Goal: Task Accomplishment & Management: Use online tool/utility

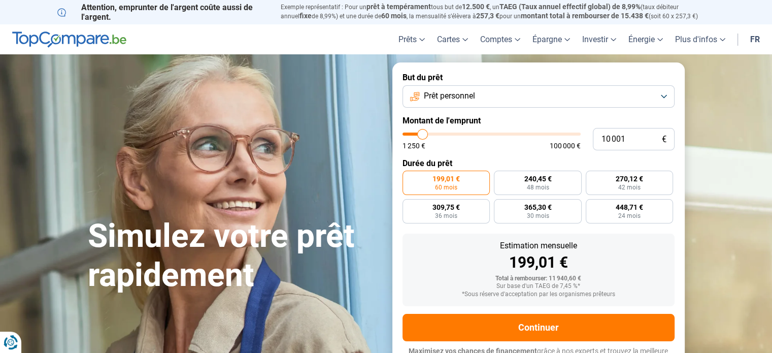
type input "95 750"
type input "95750"
click at [568, 133] on input "range" at bounding box center [491, 133] width 178 height 3
radio input "false"
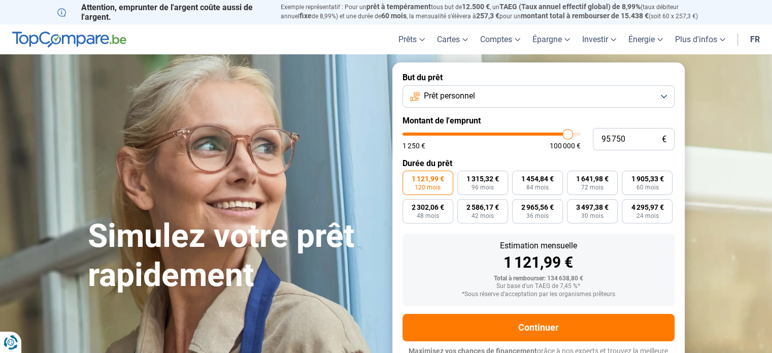
scroll to position [14, 0]
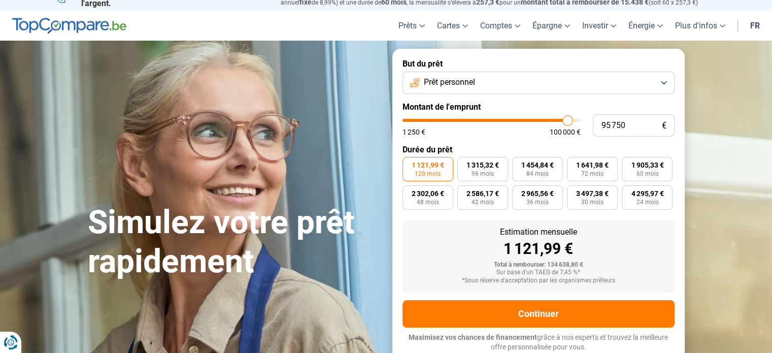
type input "29 750"
type input "29750"
click at [456, 121] on input "range" at bounding box center [491, 120] width 178 height 3
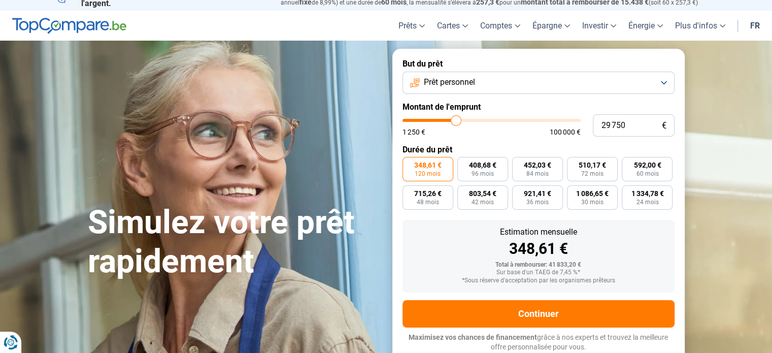
type input "20 500"
type input "20500"
click at [440, 119] on input "range" at bounding box center [491, 120] width 178 height 3
type input "9 500"
type input "9500"
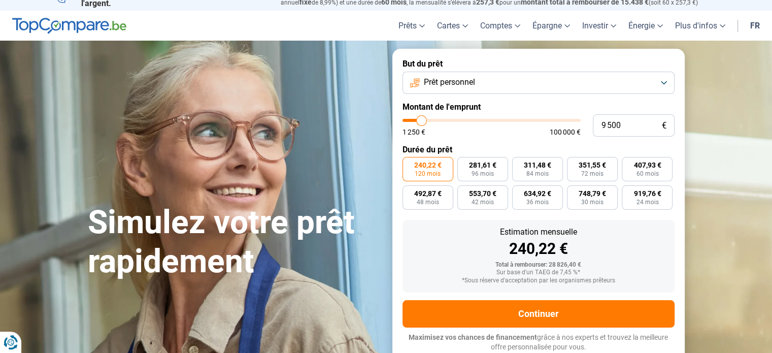
click at [421, 121] on input "range" at bounding box center [491, 120] width 178 height 3
radio input "true"
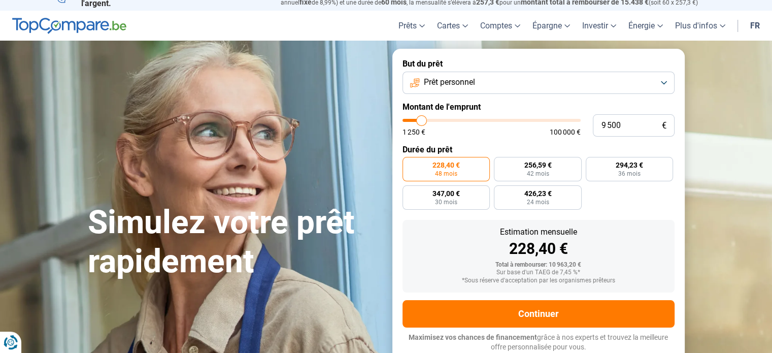
type input "13 750"
type input "13750"
click at [428, 121] on input "range" at bounding box center [491, 120] width 178 height 3
radio input "false"
type input "11 500"
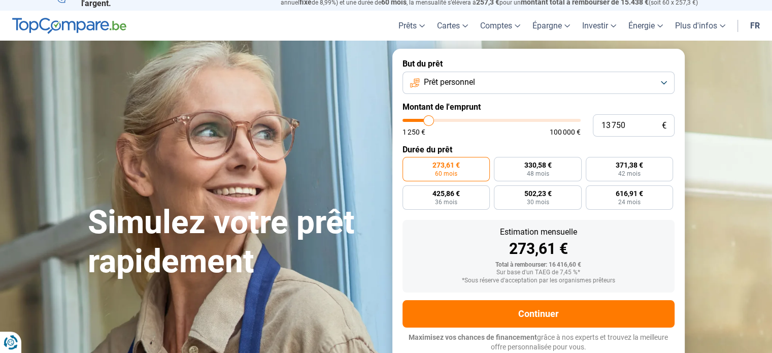
type input "11500"
type input "10 000"
type input "10000"
type input "9 000"
type input "9000"
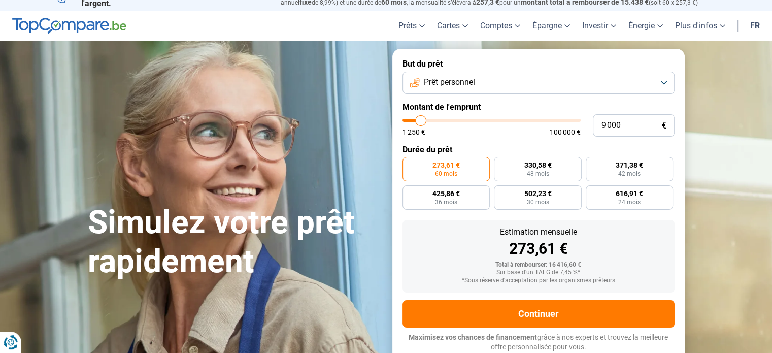
type input "8 750"
type input "8750"
type input "8 250"
type input "8250"
type input "8 000"
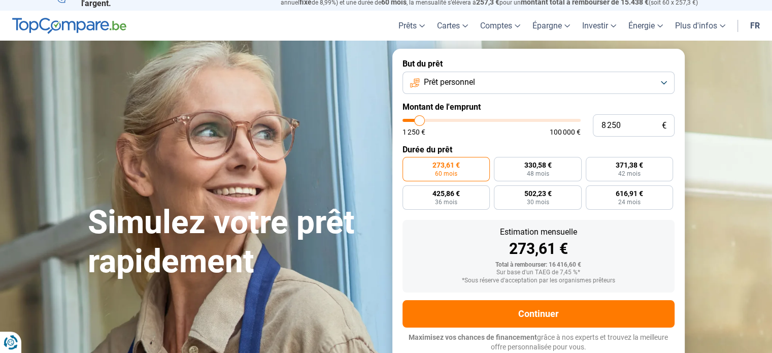
type input "8000"
type input "7 750"
type input "7750"
type input "7 500"
type input "7500"
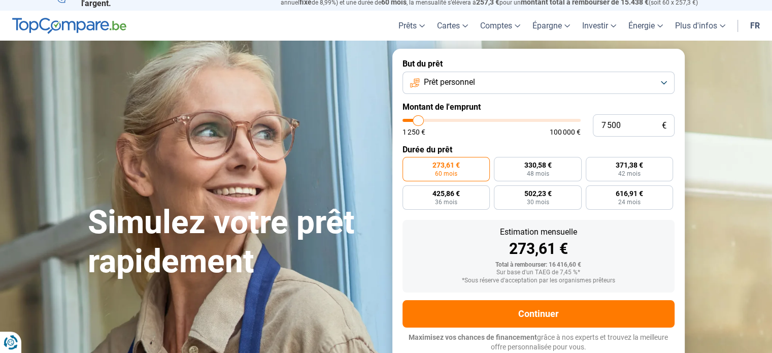
type input "7 750"
type input "7750"
type input "8 000"
type input "8000"
type input "8 250"
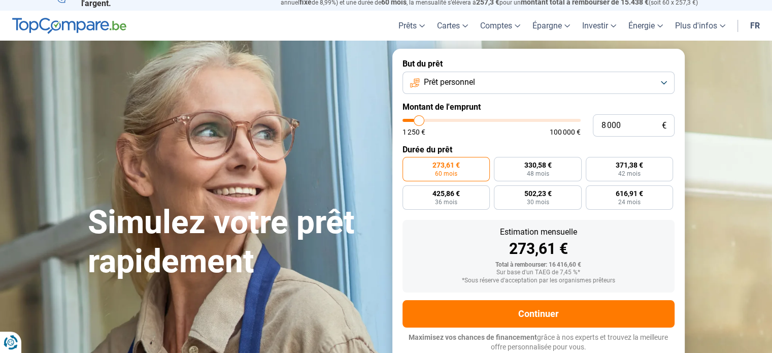
type input "8250"
type input "8 500"
type input "8500"
type input "8 750"
type input "8750"
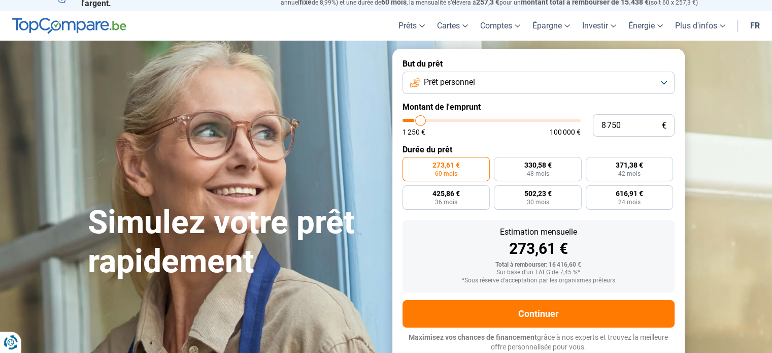
type input "9 000"
type input "9000"
type input "9 500"
type input "9500"
type input "9 750"
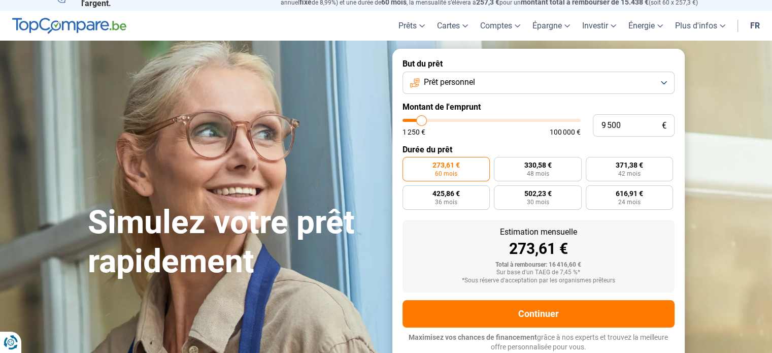
type input "9750"
type input "10 000"
type input "10000"
type input "10 250"
type input "10250"
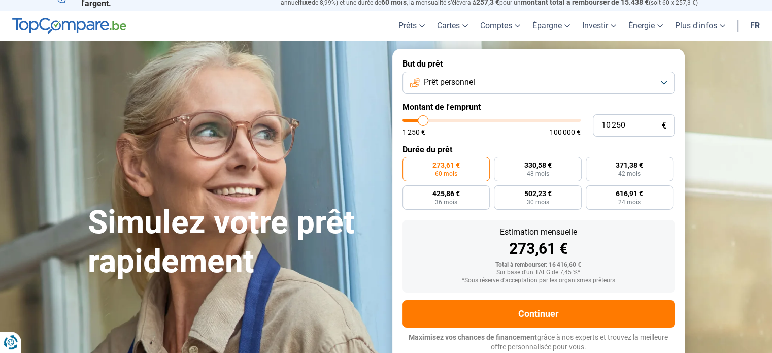
type input "10 500"
type input "10500"
type input "10 250"
type input "10250"
type input "10 000"
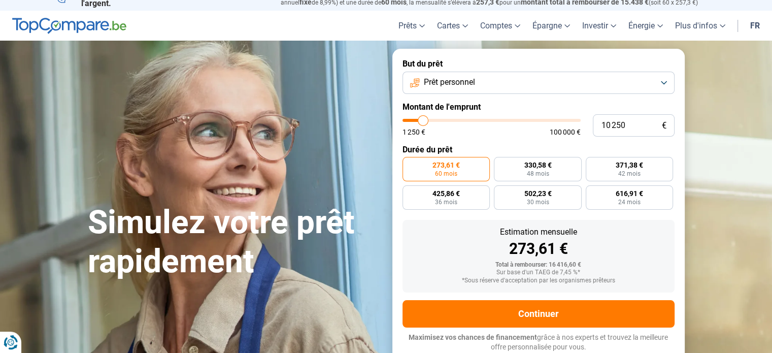
type input "10000"
type input "9 750"
type input "9750"
click at [422, 121] on input "range" at bounding box center [491, 120] width 178 height 3
radio input "true"
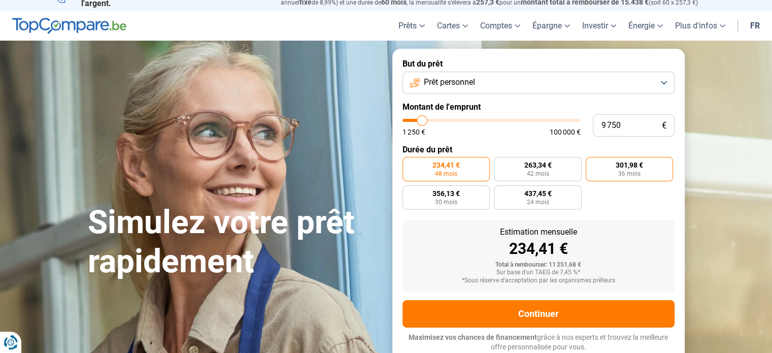
click at [625, 168] on span "301,98 €" at bounding box center [628, 164] width 27 height 7
click at [592, 163] on input "301,98 € 36 mois" at bounding box center [588, 160] width 7 height 7
radio input "true"
